Goal: Task Accomplishment & Management: Complete application form

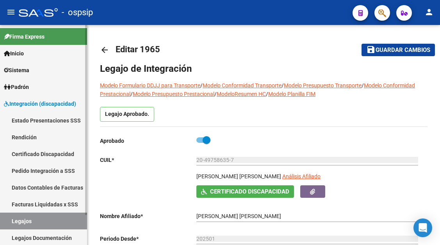
scroll to position [14, 0]
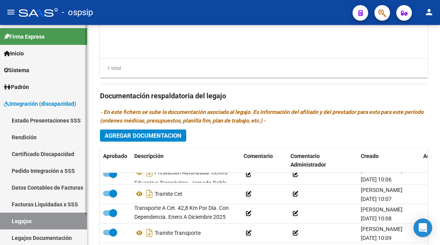
click at [22, 224] on link "Legajos" at bounding box center [43, 221] width 87 height 17
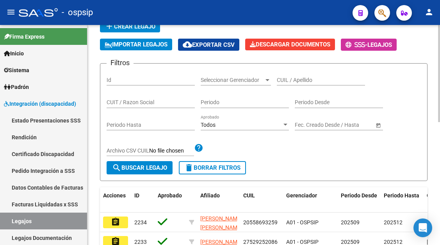
scroll to position [45, 0]
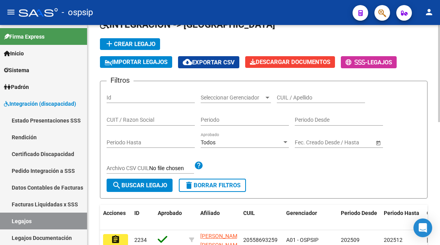
click at [284, 98] on input "CUIL / Apellido" at bounding box center [321, 98] width 88 height 7
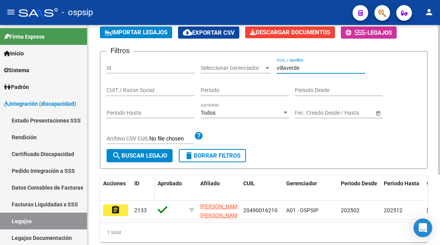
scroll to position [104, 0]
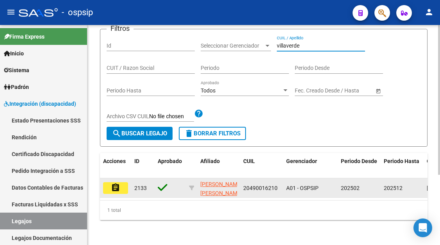
type input "villaverde"
click at [120, 183] on mat-icon "assignment" at bounding box center [115, 187] width 9 height 9
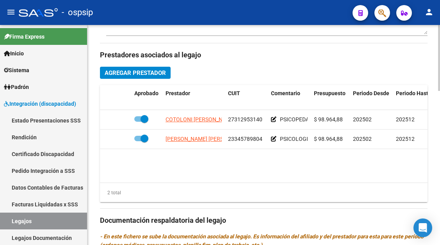
scroll to position [352, 0]
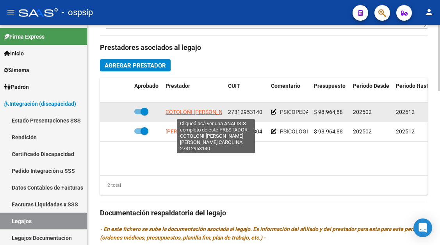
click at [191, 114] on span "COTOLONI [PERSON_NAME] [PERSON_NAME] CAROLINA" at bounding box center [236, 112] width 141 height 6
type textarea "27312953140"
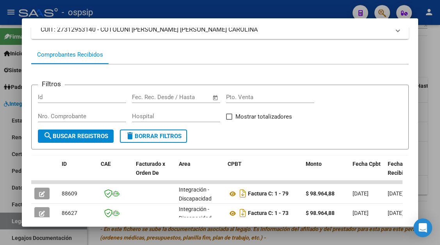
scroll to position [114, 0]
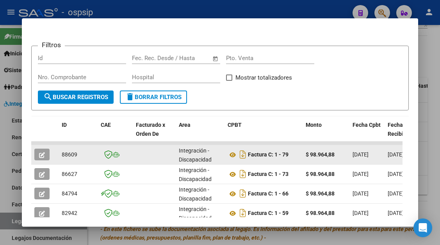
click at [40, 153] on icon "button" at bounding box center [42, 155] width 6 height 6
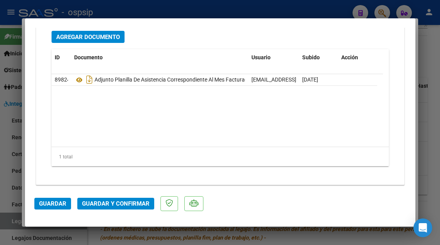
scroll to position [1117, 0]
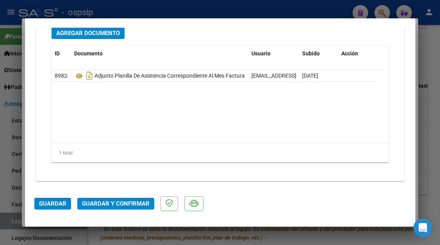
click at [87, 36] on span "Agregar Documento" at bounding box center [88, 33] width 64 height 7
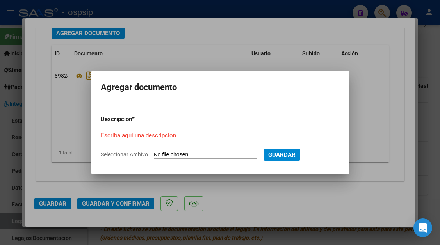
type input "C:\fakepath\planilla agosto Gabypdf.pdf"
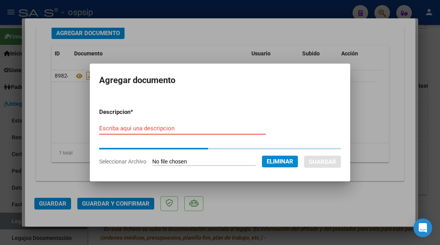
click at [118, 128] on form "Descripcion * Escriba aquí una descripcion Seleccionar Archivo Eliminar Guardar" at bounding box center [220, 137] width 242 height 70
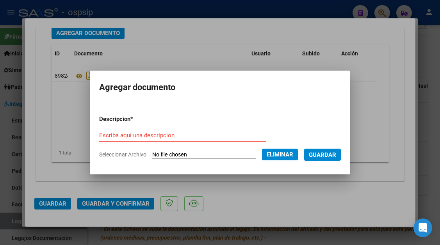
click at [99, 137] on input "Escriba aquí una descripcion" at bounding box center [182, 135] width 167 height 7
type input "planilla"
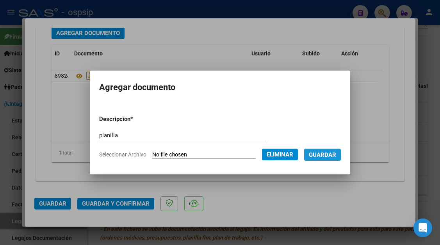
click at [314, 153] on button "Guardar" at bounding box center [322, 155] width 37 height 12
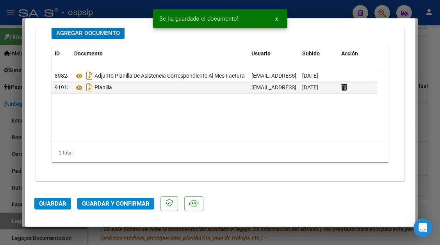
scroll to position [1116, 0]
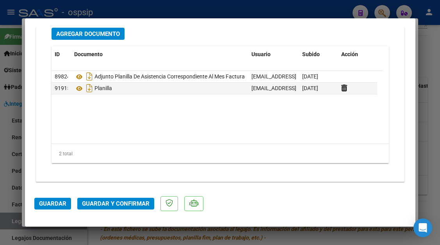
click at [14, 218] on div at bounding box center [220, 122] width 440 height 245
type input "$ 0,00"
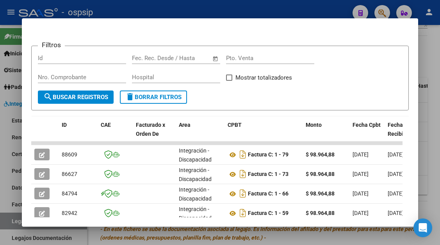
click at [14, 218] on div at bounding box center [220, 122] width 440 height 245
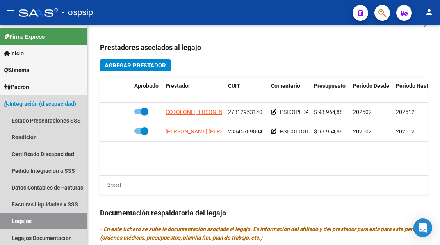
click at [14, 218] on link "Legajos" at bounding box center [43, 221] width 87 height 17
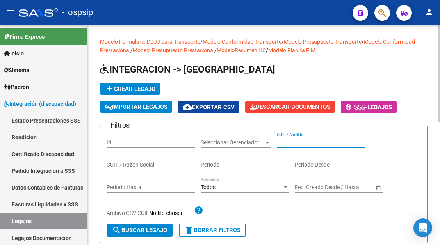
click at [289, 140] on input "CUIL / Apellido" at bounding box center [321, 142] width 88 height 7
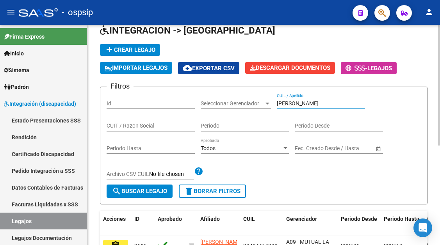
scroll to position [78, 0]
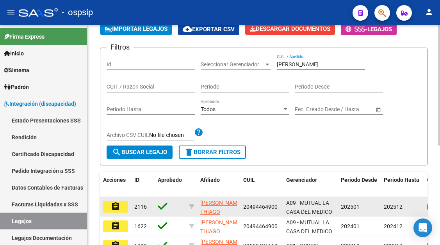
type input "[PERSON_NAME]"
click at [118, 207] on mat-icon "assignment" at bounding box center [115, 206] width 9 height 9
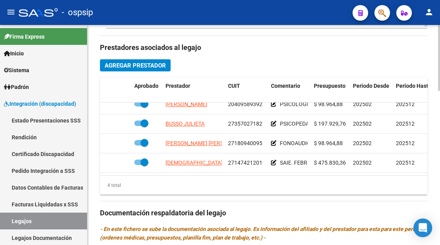
scroll to position [12, 0]
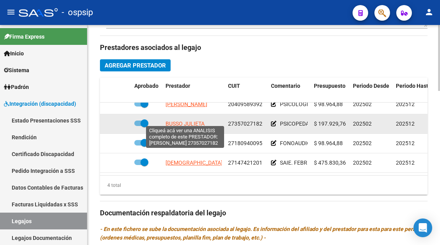
click at [184, 122] on span "BUSSO JULIETA" at bounding box center [185, 124] width 39 height 6
type textarea "27357027182"
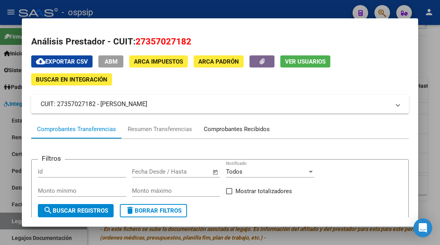
click at [211, 130] on div "Comprobantes Recibidos" at bounding box center [237, 129] width 66 height 9
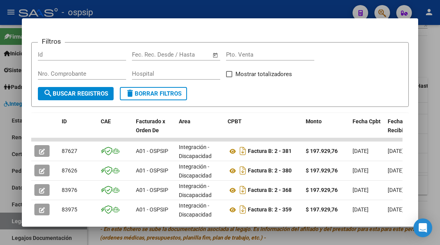
scroll to position [0, 0]
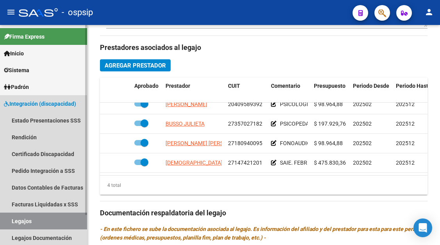
click at [15, 221] on link "Legajos" at bounding box center [43, 221] width 87 height 17
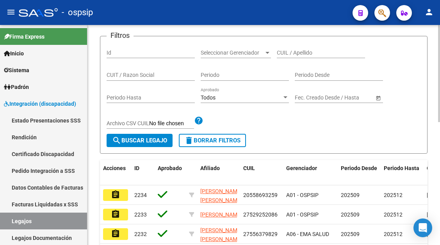
scroll to position [84, 0]
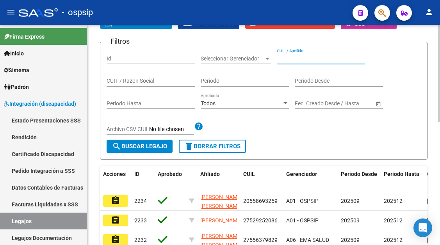
click at [286, 56] on input "CUIL / Apellido" at bounding box center [321, 58] width 88 height 7
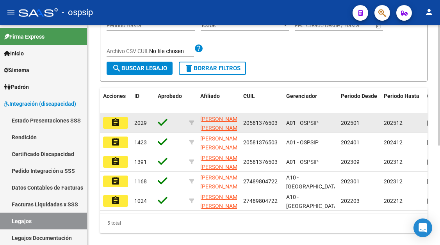
type input "[PERSON_NAME] n"
click at [117, 119] on mat-icon "assignment" at bounding box center [115, 122] width 9 height 9
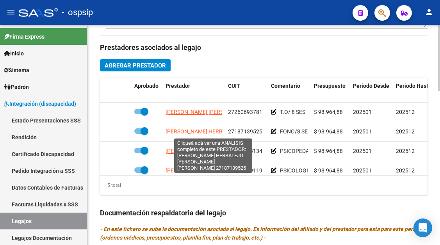
scroll to position [34, 0]
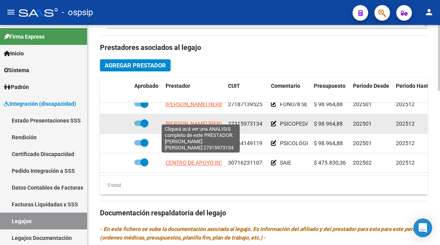
click at [200, 121] on span "[PERSON_NAME] [PERSON_NAME]" at bounding box center [208, 124] width 85 height 6
type textarea "27315973134"
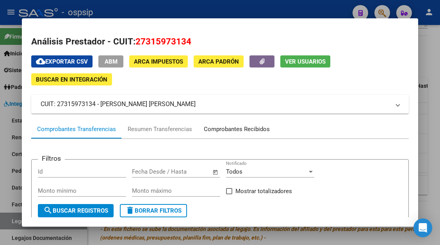
click at [227, 127] on div "Comprobantes Recibidos" at bounding box center [237, 129] width 66 height 9
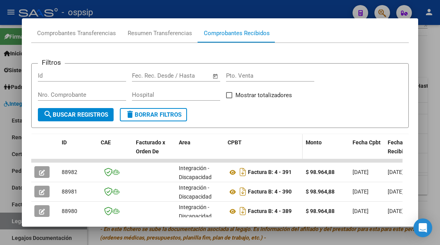
scroll to position [153, 0]
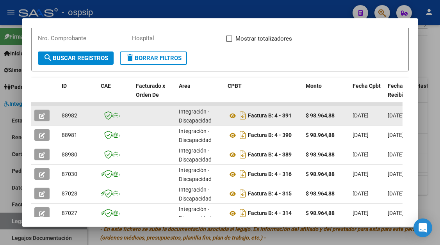
click at [34, 118] on button "button" at bounding box center [41, 116] width 15 height 12
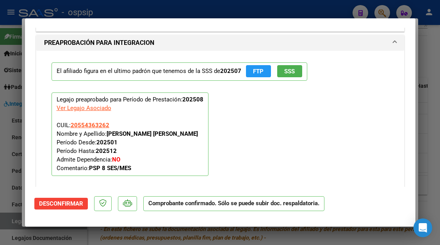
scroll to position [928, 0]
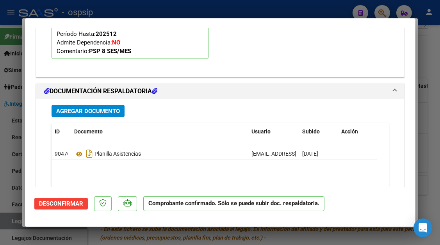
type input "$ 0,00"
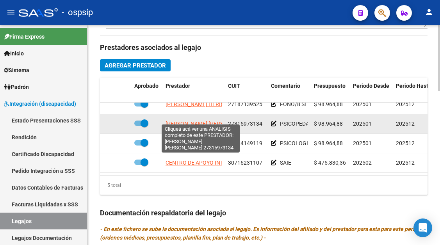
click at [195, 121] on span "[PERSON_NAME] [PERSON_NAME]" at bounding box center [208, 124] width 85 height 6
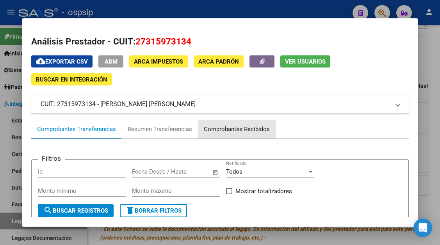
click at [230, 126] on div "Comprobantes Recibidos" at bounding box center [237, 129] width 66 height 9
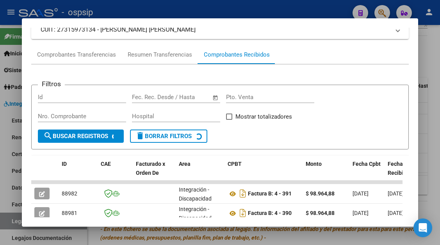
scroll to position [114, 0]
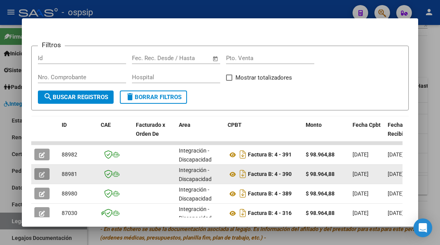
click at [43, 174] on icon "button" at bounding box center [42, 175] width 6 height 6
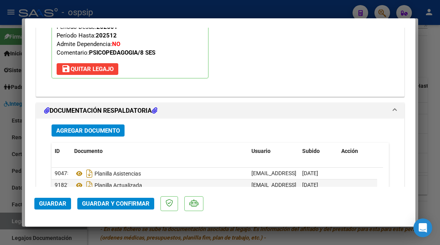
scroll to position [937, 0]
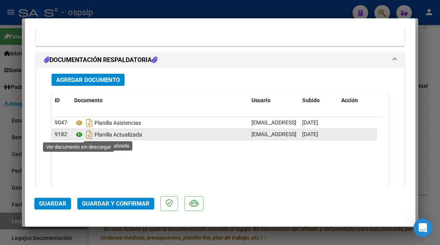
click at [80, 136] on icon at bounding box center [79, 134] width 10 height 9
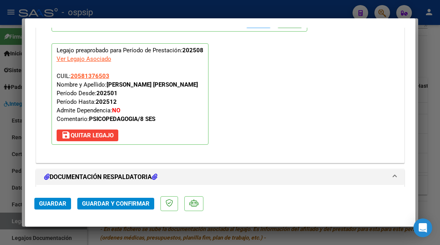
scroll to position [898, 0]
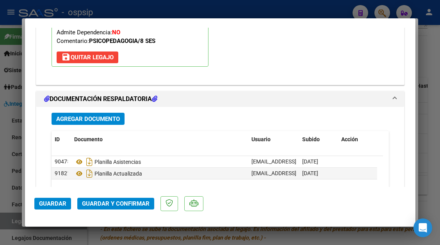
click at [23, 216] on div at bounding box center [220, 122] width 440 height 245
type input "$ 0,00"
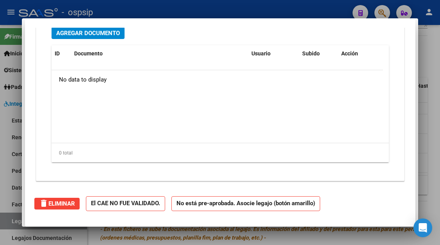
scroll to position [0, 0]
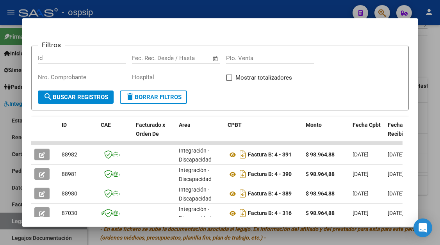
click at [11, 221] on div at bounding box center [220, 122] width 440 height 245
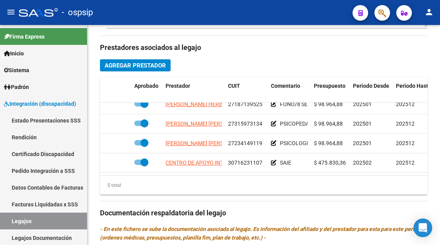
click at [11, 221] on link "Legajos" at bounding box center [43, 221] width 87 height 17
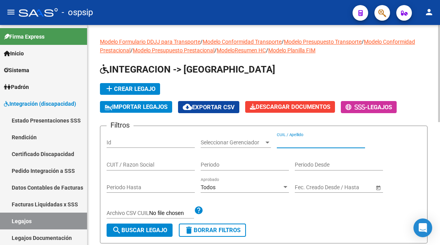
click at [286, 139] on input "CUIL / Apellido" at bounding box center [321, 142] width 88 height 7
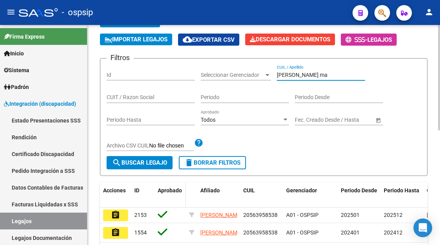
scroll to position [78, 0]
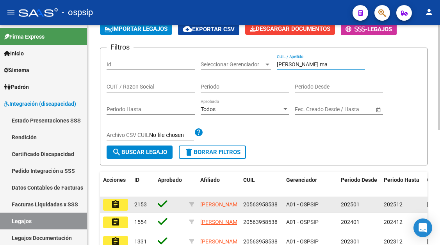
type input "[PERSON_NAME] ma"
click at [120, 205] on button "assignment" at bounding box center [115, 205] width 25 height 12
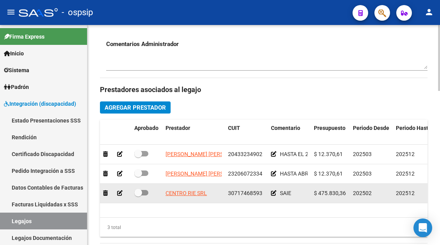
scroll to position [352, 0]
